Goal: Manage account settings

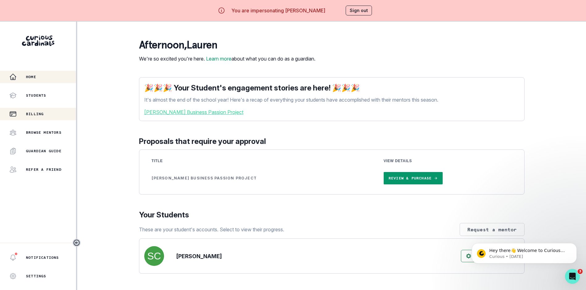
click at [54, 112] on div "Billing" at bounding box center [42, 113] width 67 height 7
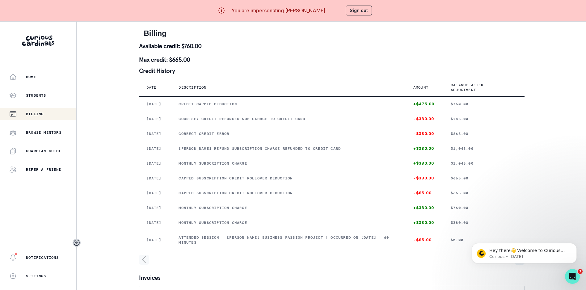
click at [357, 6] on button "Sign out" at bounding box center [358, 11] width 26 height 10
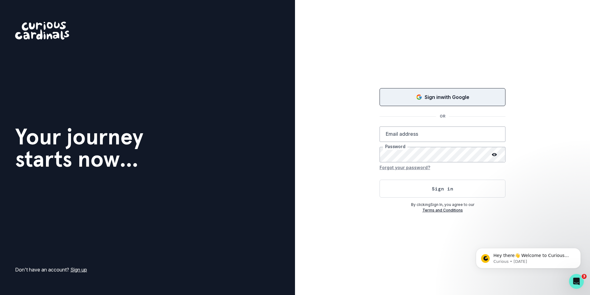
click at [404, 96] on div "Sign in with Google" at bounding box center [442, 96] width 111 height 7
